Goal: Task Accomplishment & Management: Manage account settings

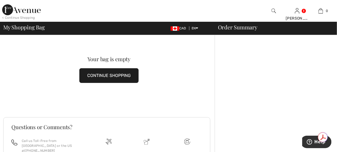
click at [14, 8] on img at bounding box center [21, 9] width 39 height 11
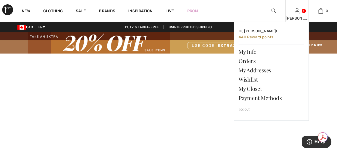
click at [294, 15] on div "[PERSON_NAME]" at bounding box center [297, 18] width 23 height 6
click at [254, 80] on link "Wishlist" at bounding box center [272, 79] width 66 height 9
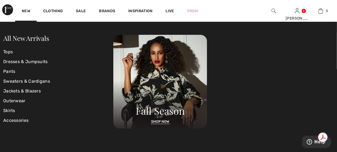
click at [7, 7] on img at bounding box center [7, 9] width 11 height 11
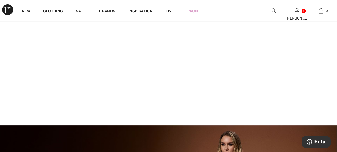
scroll to position [109, 0]
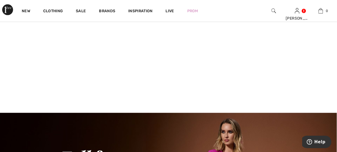
click at [82, 60] on video at bounding box center [168, 29] width 337 height 169
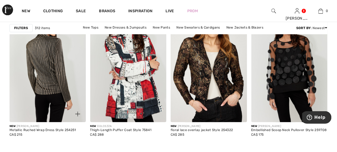
scroll to position [1033, 0]
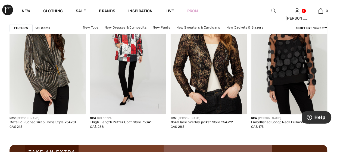
click at [123, 56] on img at bounding box center [128, 57] width 76 height 114
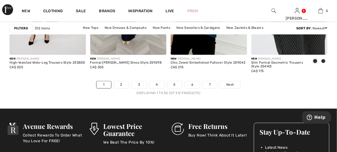
scroll to position [2257, 0]
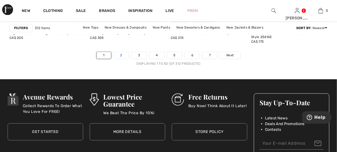
click at [124, 56] on link "2" at bounding box center [121, 55] width 15 height 7
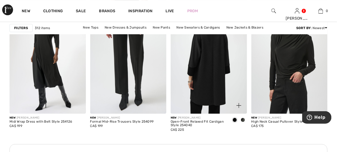
scroll to position [571, 0]
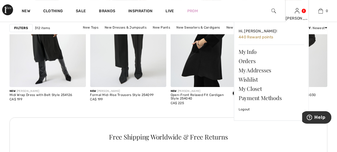
click at [298, 15] on div "Cheryl Hi, Cheryl! 440 Reward points My Info Orders My Addresses Wishlist My Cl…" at bounding box center [298, 11] width 24 height 22
click at [253, 78] on link "Wishlist" at bounding box center [272, 79] width 66 height 9
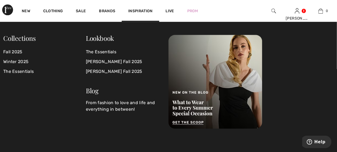
scroll to position [384, 0]
click at [270, 97] on div at bounding box center [251, 82] width 165 height 94
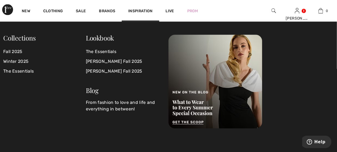
click at [128, 88] on div "Blog" at bounding box center [124, 91] width 76 height 8
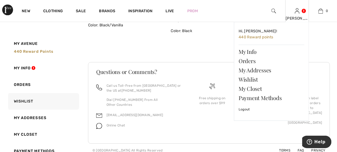
click at [298, 13] on img at bounding box center [297, 11] width 5 height 7
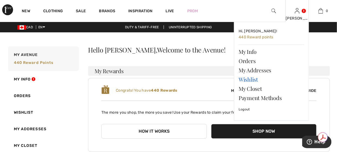
click at [250, 83] on link "Wishlist" at bounding box center [272, 79] width 66 height 9
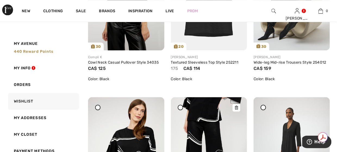
scroll to position [354, 0]
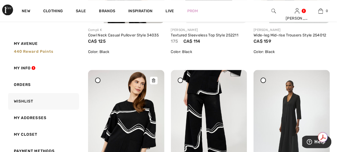
click at [155, 80] on icon at bounding box center [153, 81] width 3 height 4
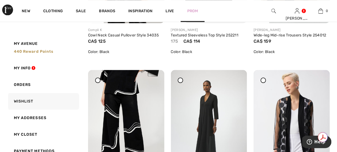
drag, startPoint x: 154, startPoint y: 80, endPoint x: 196, endPoint y: 19, distance: 74.2
click at [154, 76] on icon at bounding box center [153, 74] width 3 height 4
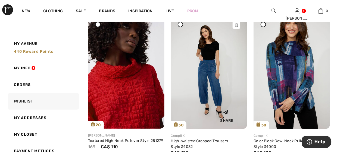
scroll to position [625, 0]
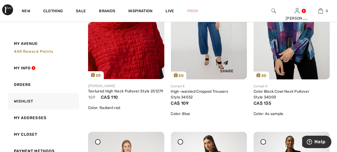
click at [190, 49] on img at bounding box center [209, 22] width 76 height 114
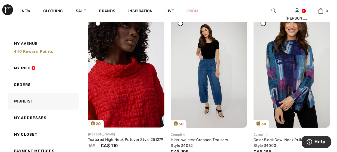
scroll to position [576, 0]
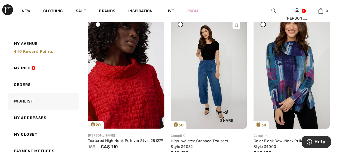
click at [237, 26] on icon at bounding box center [236, 25] width 3 height 4
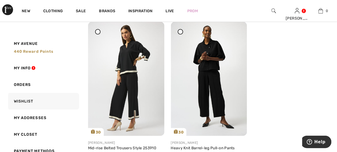
scroll to position [766, 0]
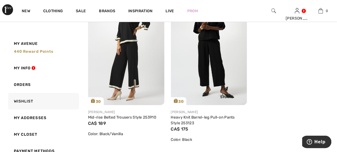
click at [212, 57] on img at bounding box center [209, 48] width 76 height 114
